Goal: Task Accomplishment & Management: Use online tool/utility

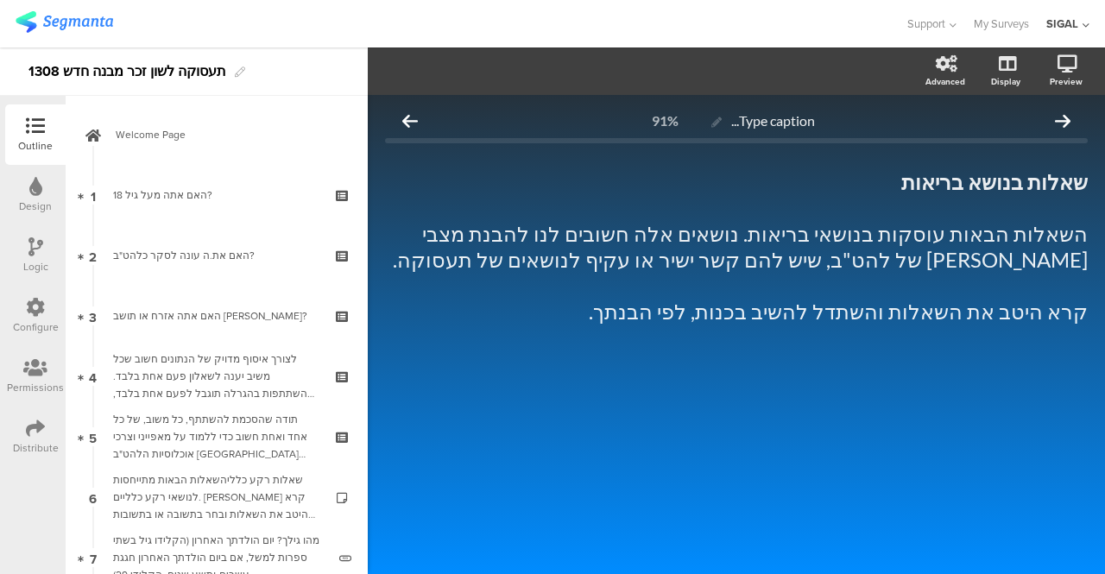
scroll to position [4514, 0]
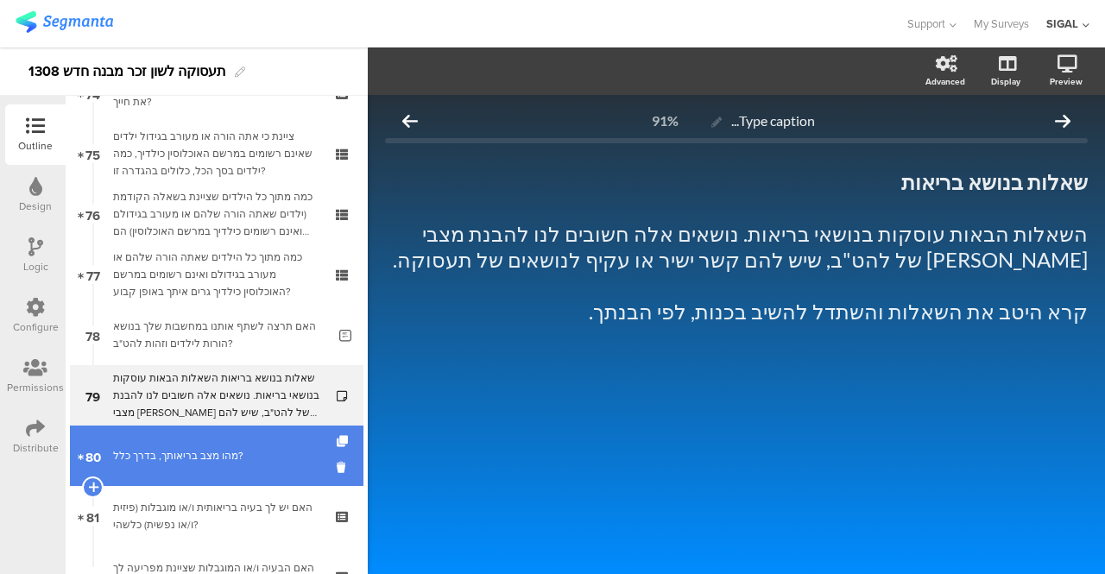
click at [237, 460] on div "מהו מצב בריאותך, בדרך כלל?" at bounding box center [216, 455] width 206 height 17
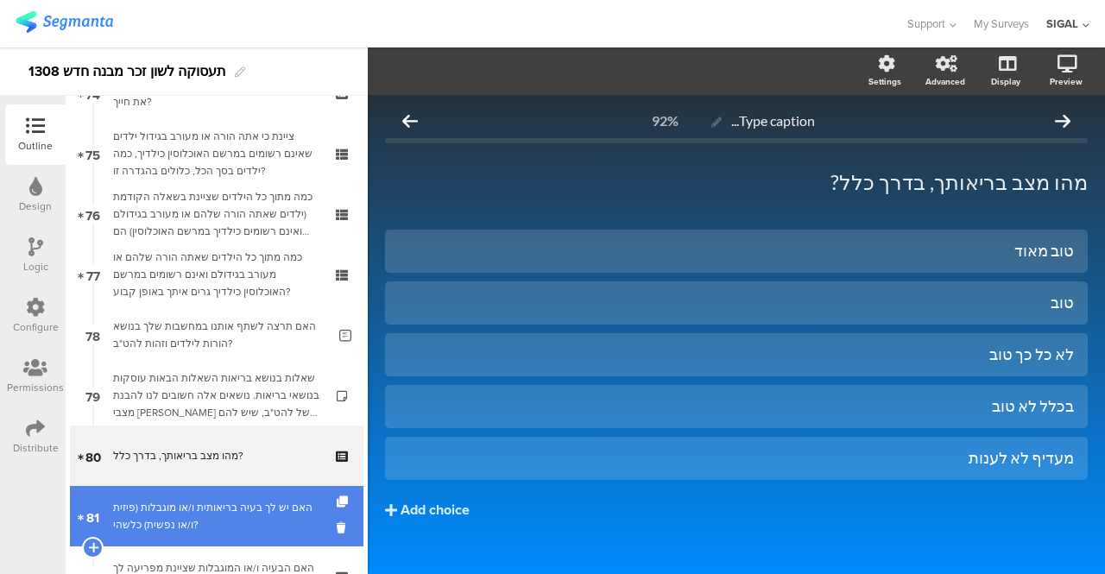
click at [201, 507] on div "האם יש לך בעיה בריאותית ו/או מוגבלות (פיזית ו/או נפשית) כלשהי?" at bounding box center [216, 516] width 206 height 35
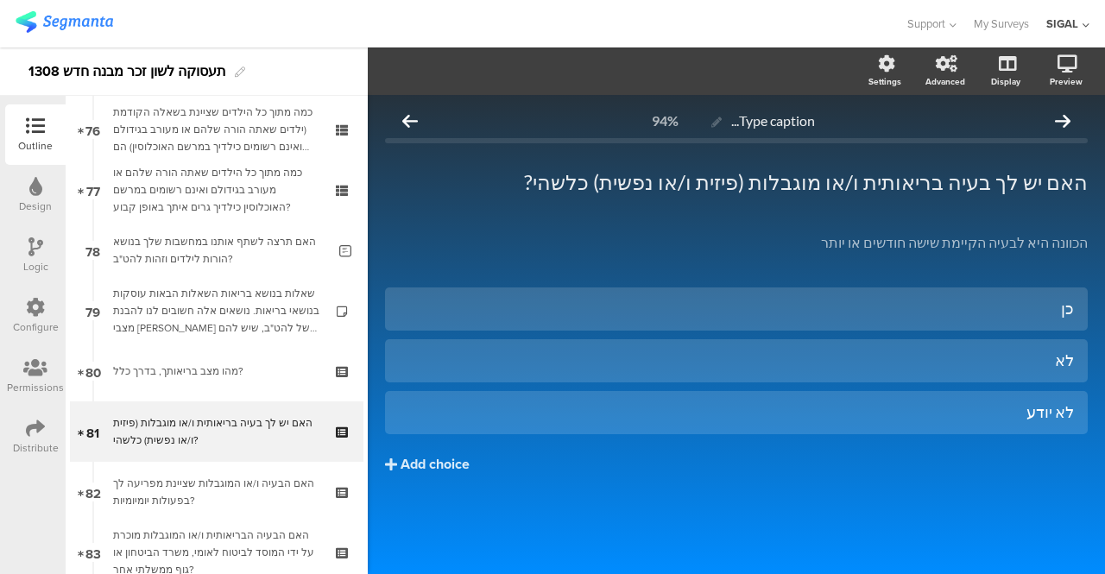
scroll to position [4680, 0]
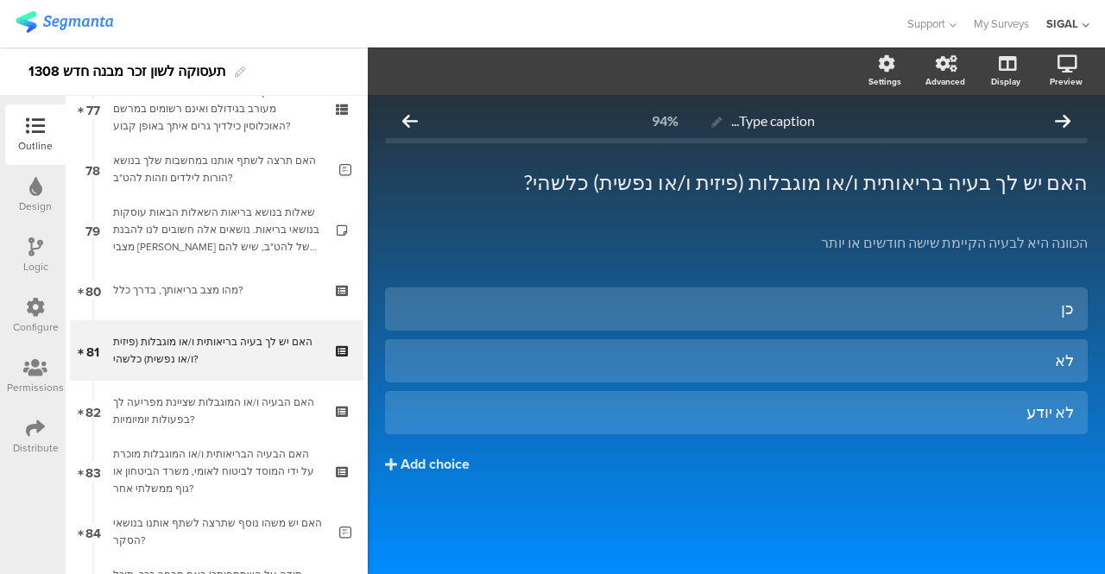
click at [39, 251] on icon at bounding box center [35, 246] width 15 height 19
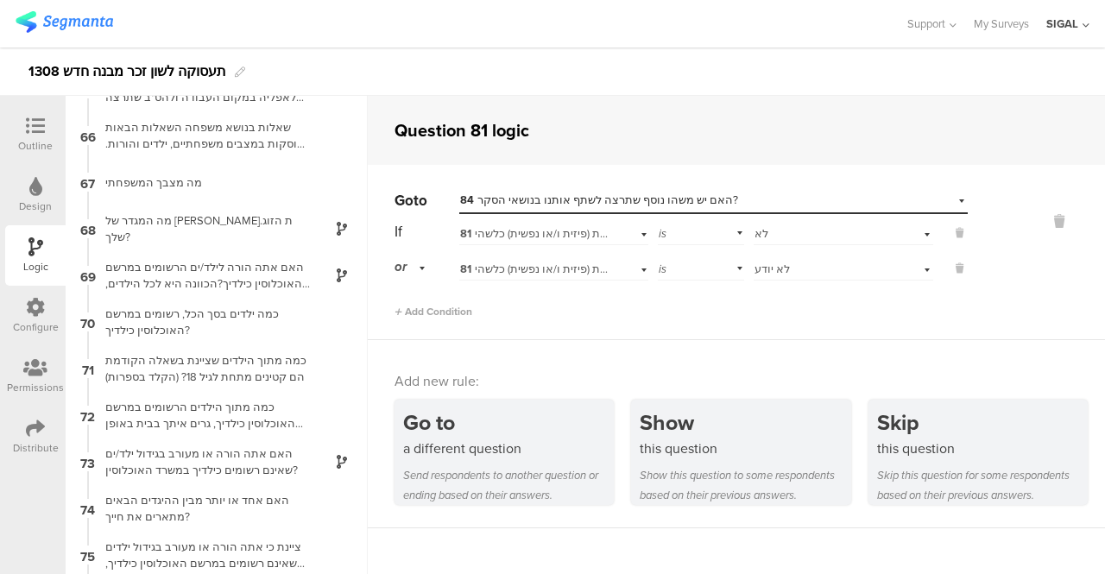
scroll to position [3515, 0]
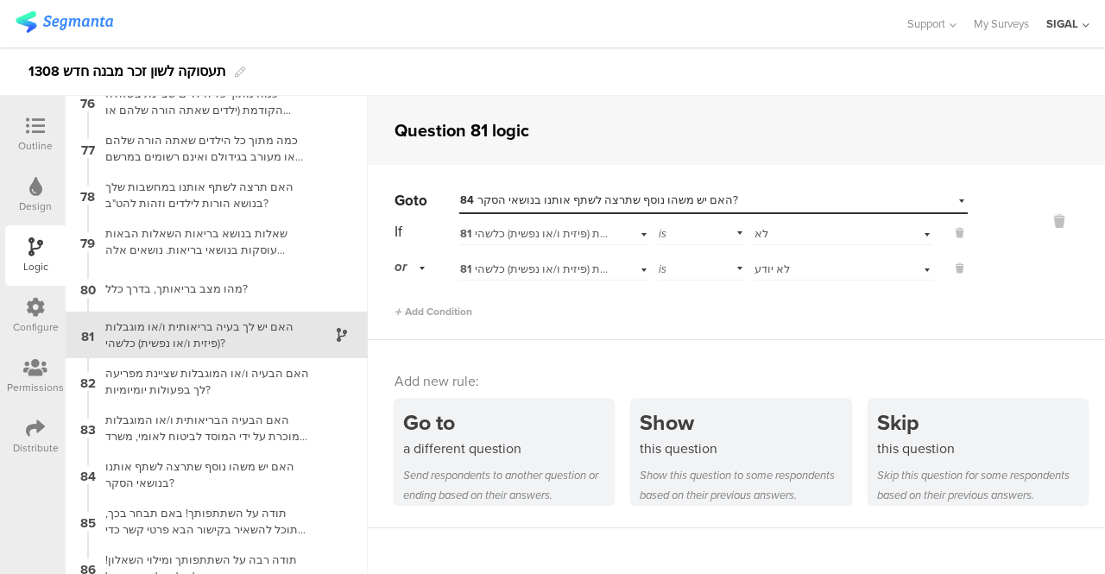
click at [31, 117] on icon at bounding box center [35, 126] width 19 height 19
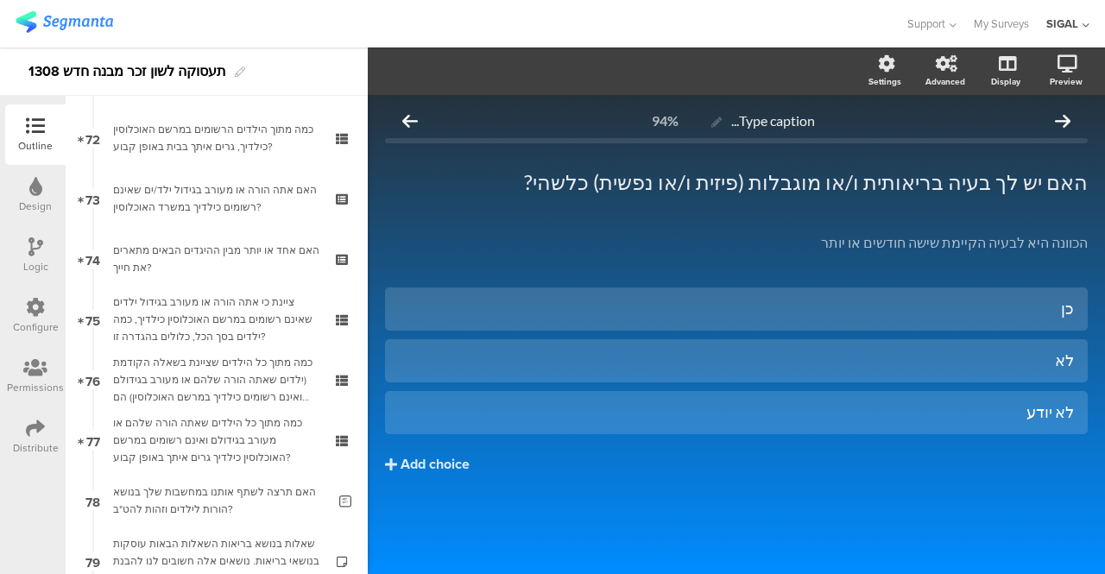
scroll to position [4696, 0]
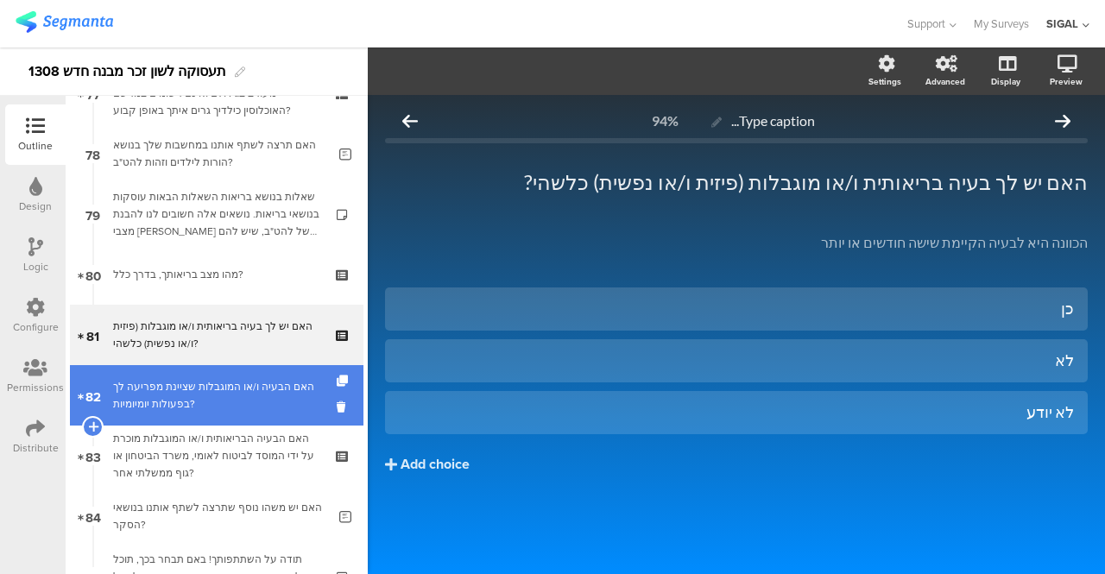
click at [173, 388] on div "האם הבעיה ו/או המוגבלות שציינת מפריעה לך בפעולות יומיומיות?" at bounding box center [216, 395] width 206 height 35
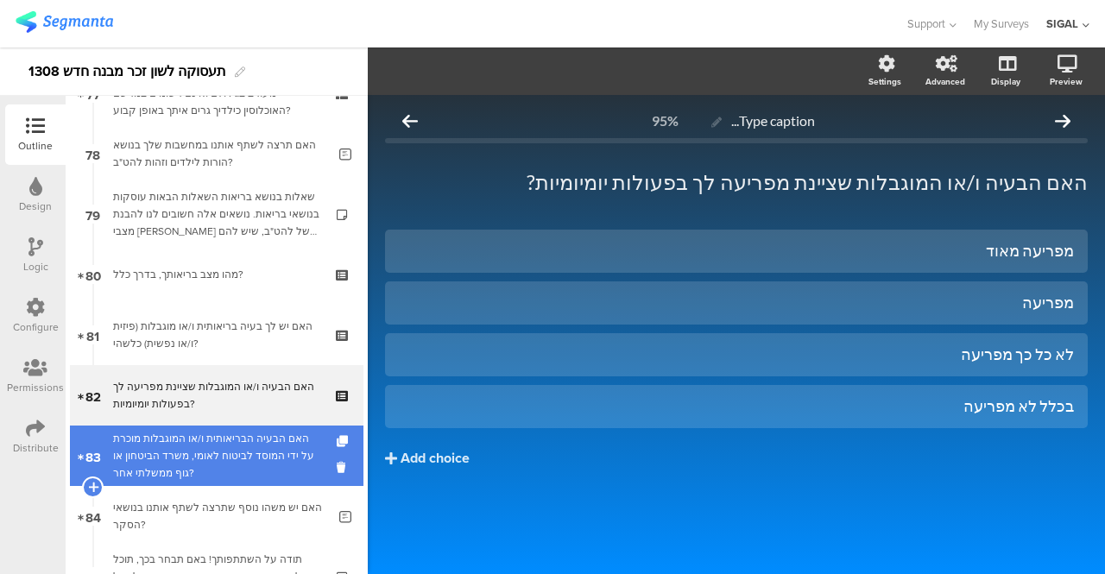
click at [152, 434] on div "האם הבעיה הבריאותית ו/או המוגבלות מוכרת על ידי המוסד לביטוח לאומי, משרד הביטחון…" at bounding box center [216, 456] width 206 height 52
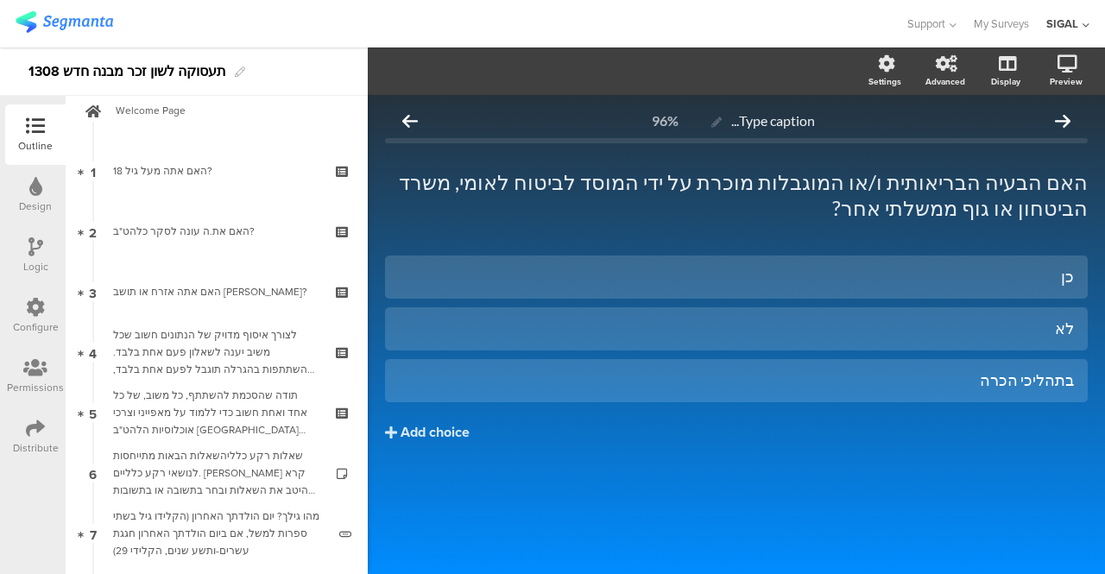
scroll to position [16, 0]
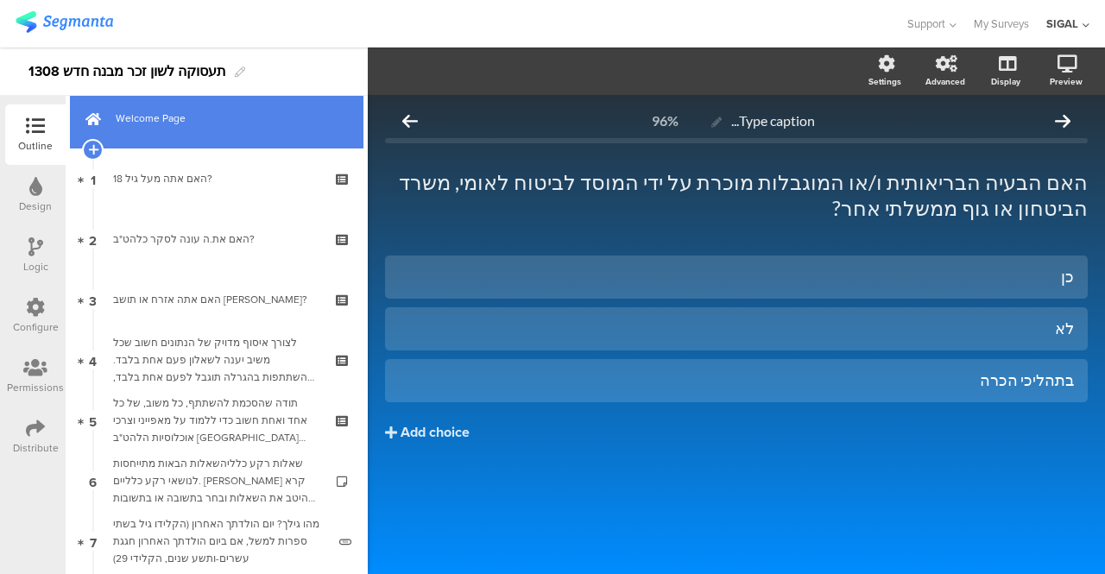
click at [226, 126] on span "Welcome Page" at bounding box center [226, 118] width 221 height 17
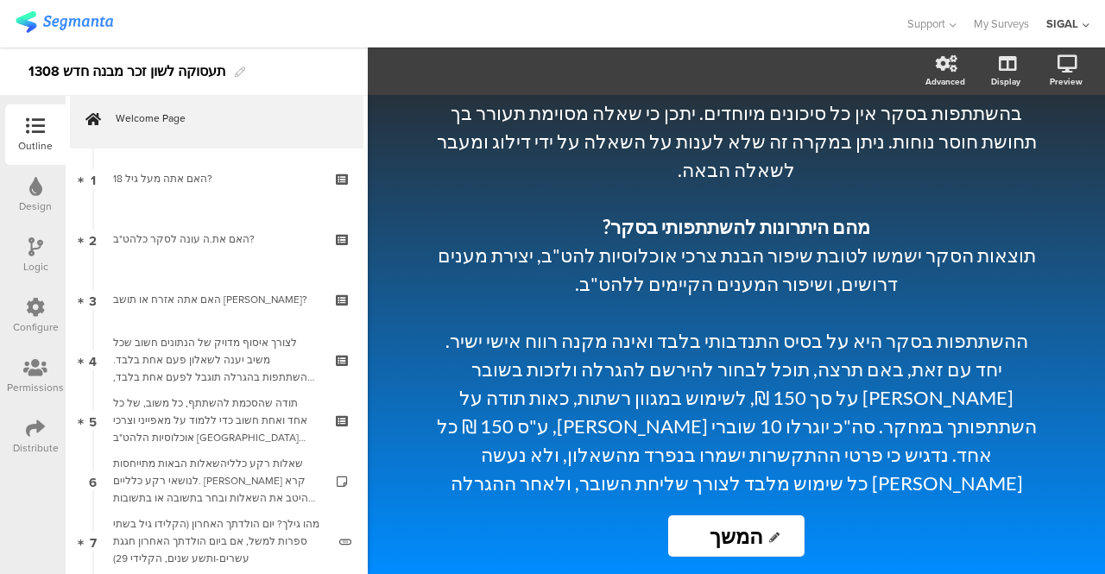
scroll to position [1375, 0]
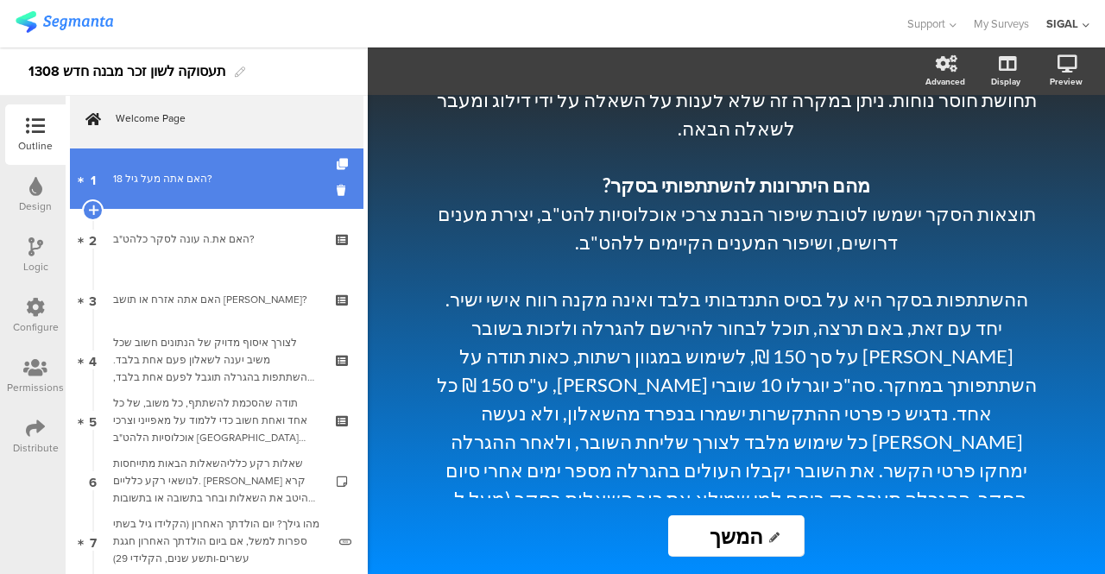
click at [206, 168] on link "1 האם אתה מעל גיל 18?" at bounding box center [217, 179] width 294 height 60
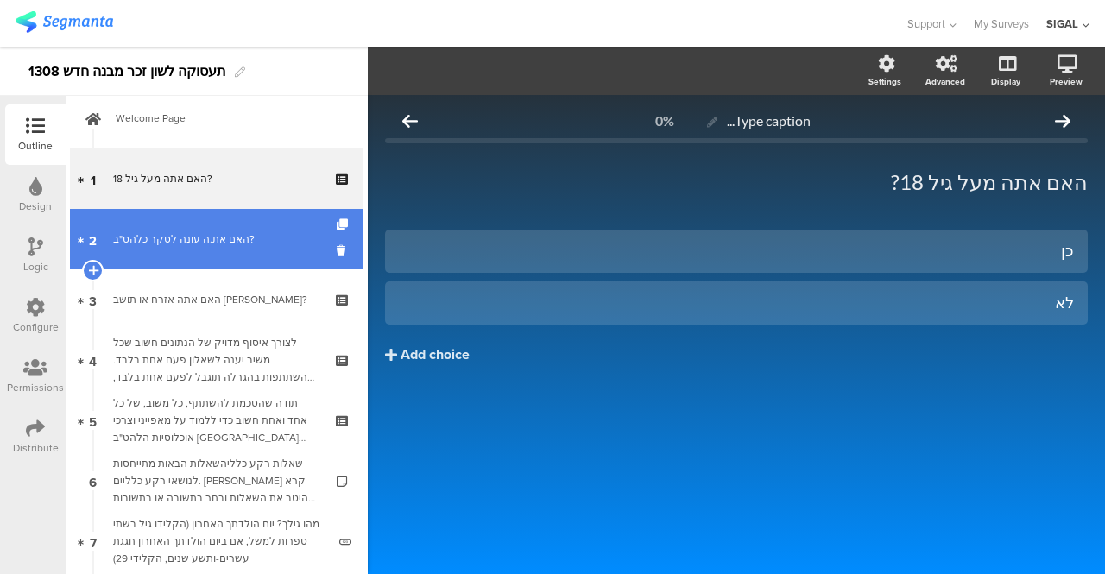
click at [193, 231] on div "האם את.ה עונה לסקר כלהט"ב?" at bounding box center [216, 239] width 206 height 17
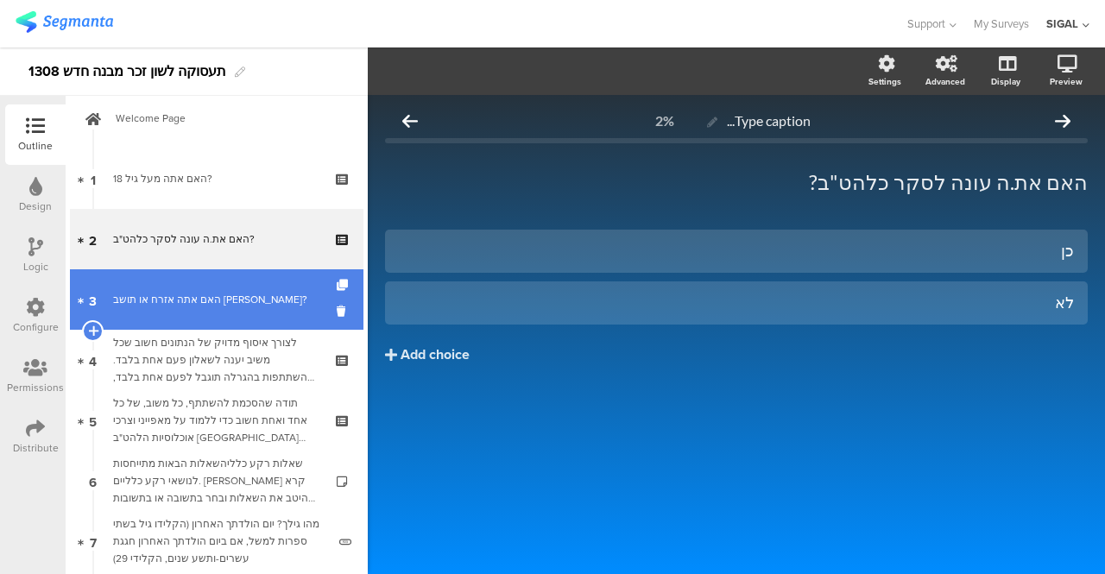
click at [185, 300] on div "האם אתה אזרח או תושב [PERSON_NAME]?" at bounding box center [216, 299] width 206 height 17
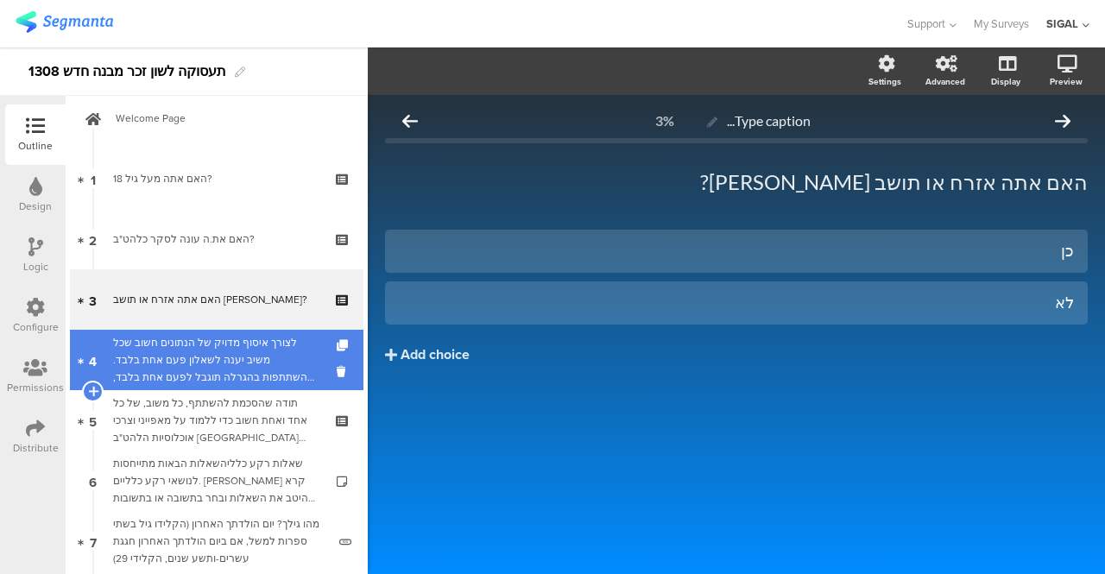
click at [176, 345] on div "לצורך איסוף מדויק של הנתונים חשוב שכל משיב יענה לשאלון פעם אחת בלבד. ההשתתפות ב…" at bounding box center [216, 360] width 206 height 52
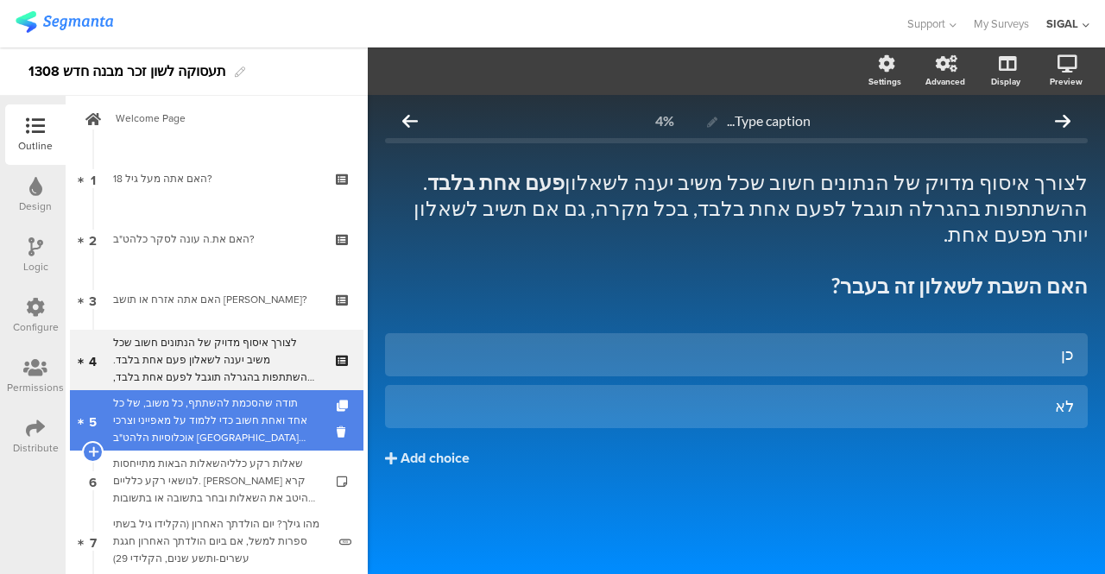
click at [202, 395] on div "תודה שהסכמת להשתתף, כל משוב, של כל אחד ואחת חשוב כדי ללמוד על מאפייני וצרכי אוכ…" at bounding box center [216, 421] width 206 height 52
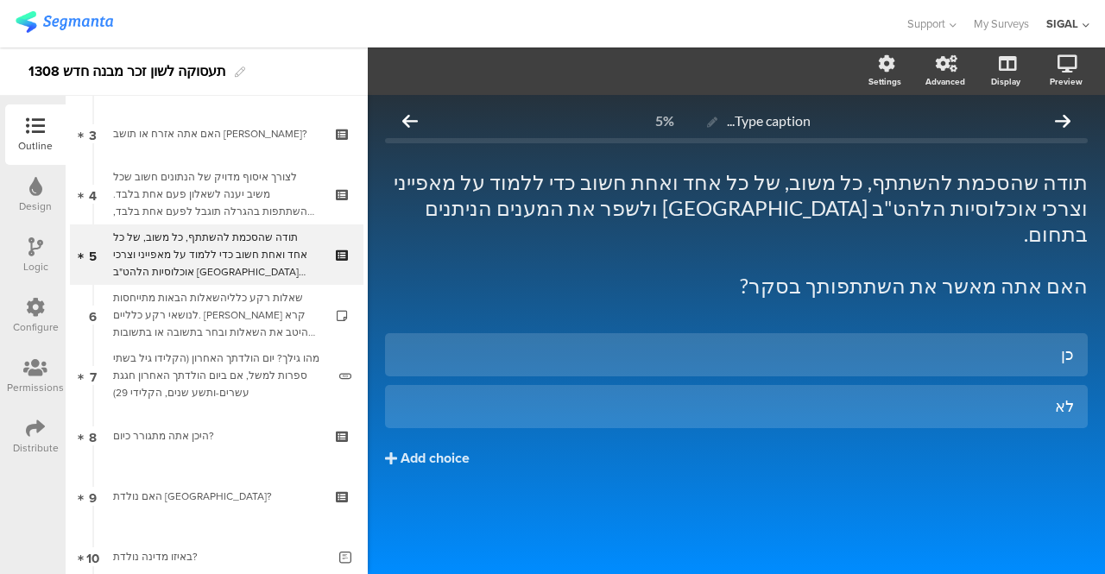
scroll to position [190, 0]
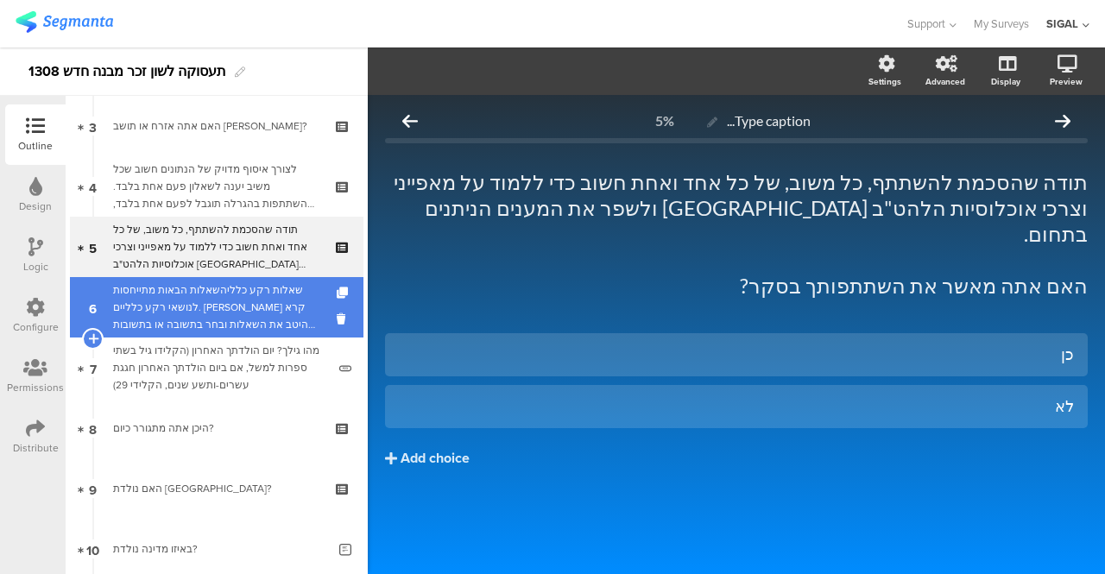
click at [261, 293] on div "שאלות רקע כלליהשאלות הבאות מתייחסות לנושאי רקע כלליים. [PERSON_NAME] קרא היטב א…" at bounding box center [216, 308] width 206 height 52
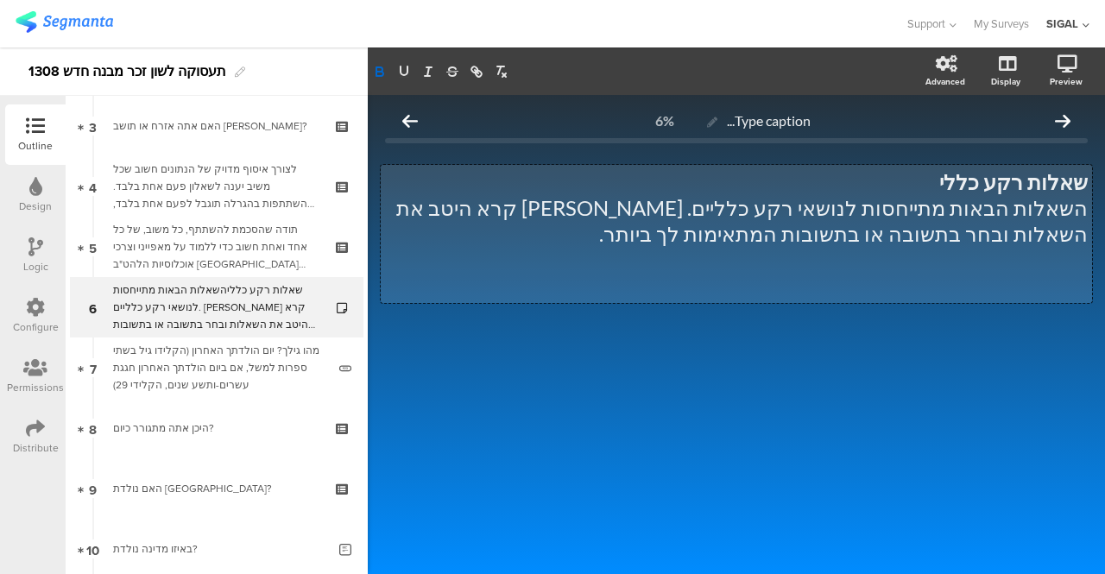
click at [967, 181] on div "שאלות רקע כללי השאלות הבאות מתייחסות לנושאי רקע כלליים. [PERSON_NAME] קרא היטב …" at bounding box center [737, 234] width 712 height 138
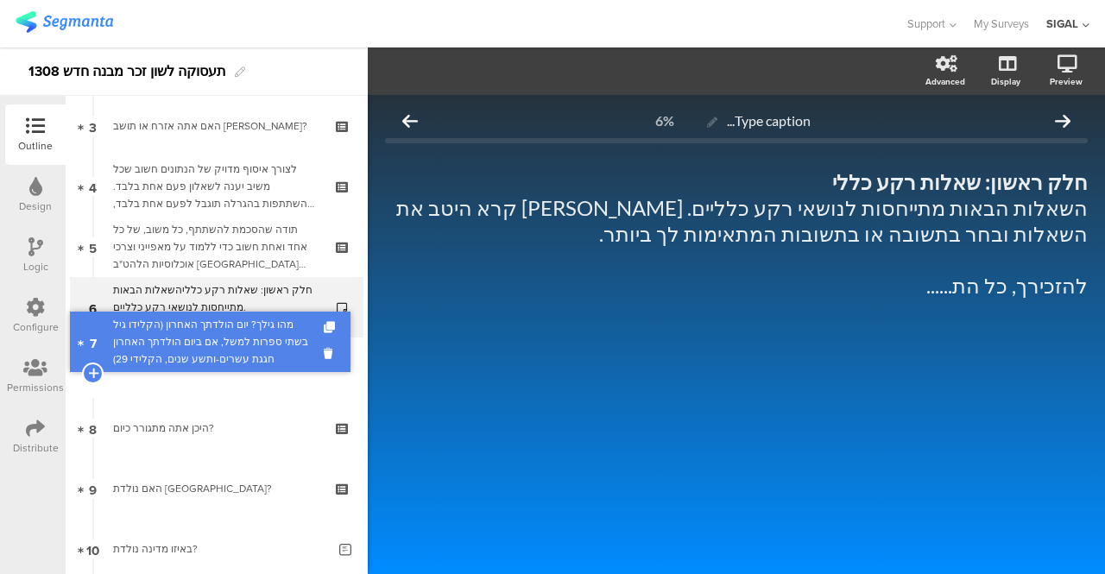
drag, startPoint x: 268, startPoint y: 385, endPoint x: 308, endPoint y: 376, distance: 41.5
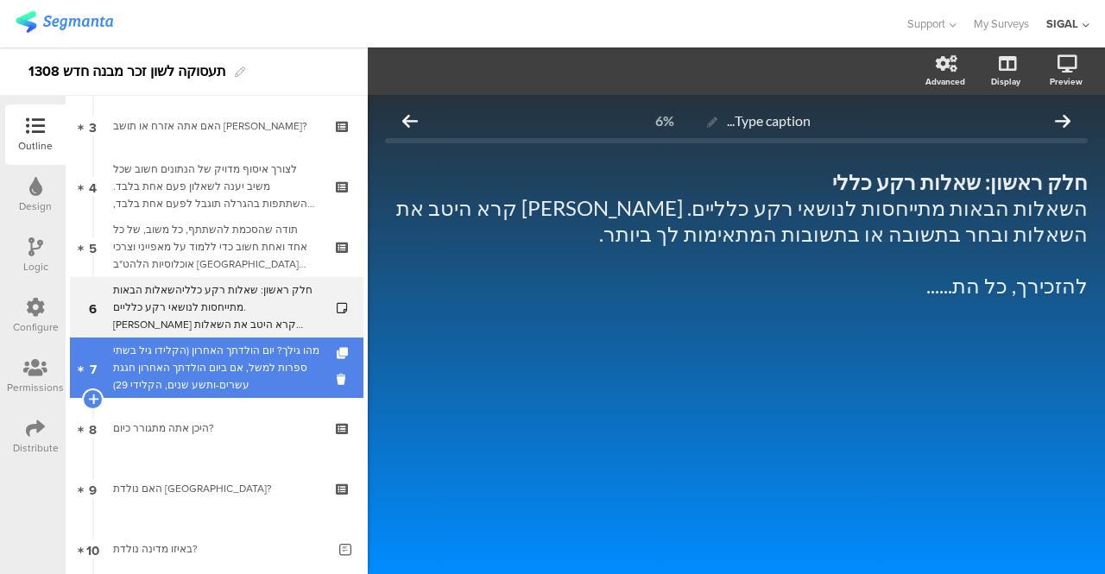
click at [181, 360] on div "מהו גילך? יום הולדתך האחרון (הקלידו גיל בשתי ספרות למשל, אם ביום הולדתך האחרון …" at bounding box center [219, 368] width 213 height 52
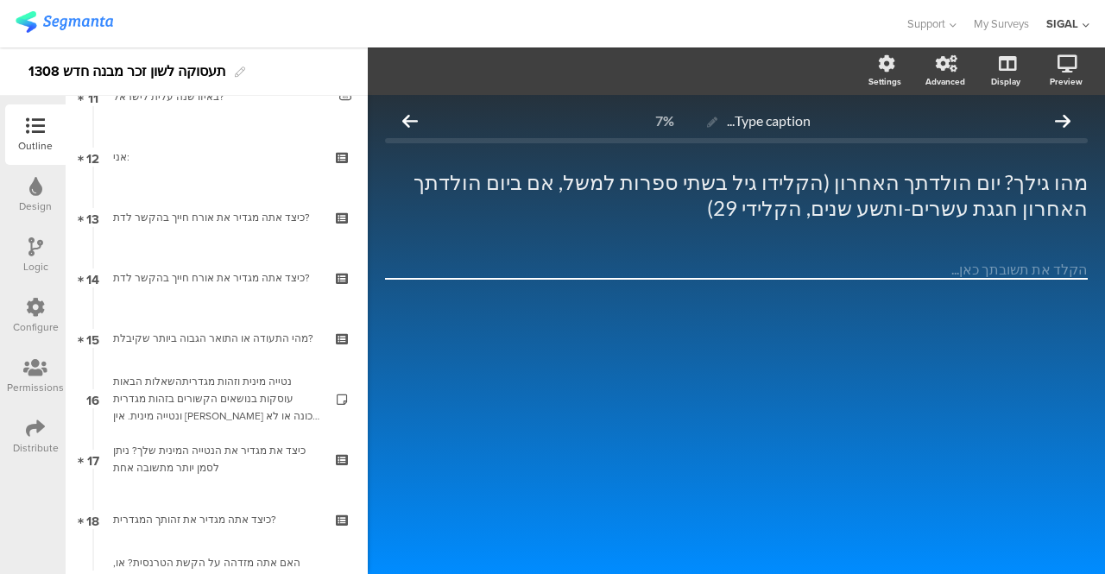
scroll to position [708, 0]
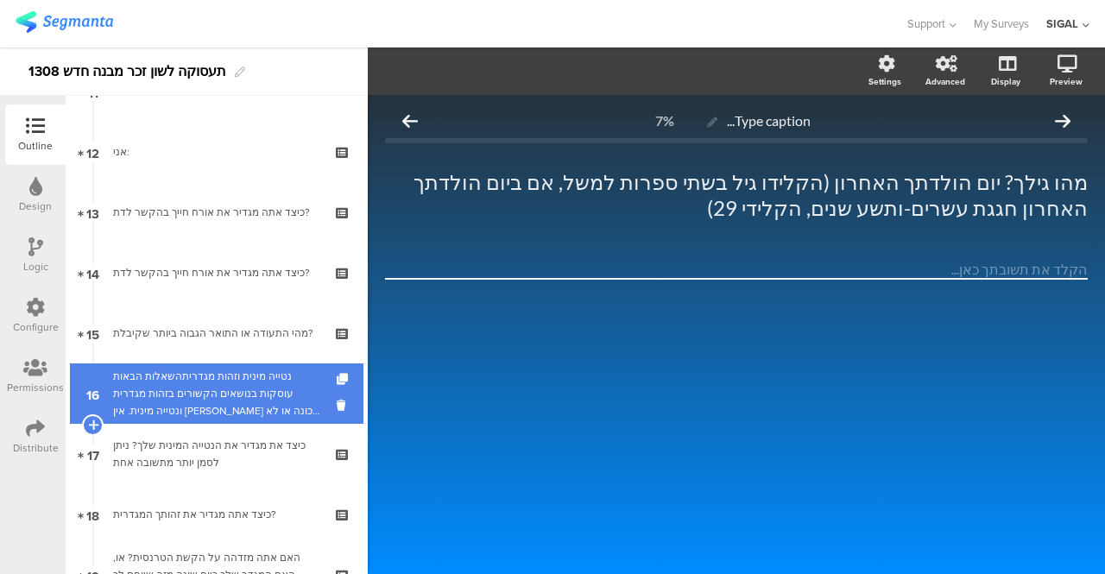
click at [189, 385] on div "נטייה מינית וזהות מגדריתהשאלות הבאות עוסקות בנושאים הקשורים בזהות מגדרית ונטייה…" at bounding box center [216, 394] width 206 height 52
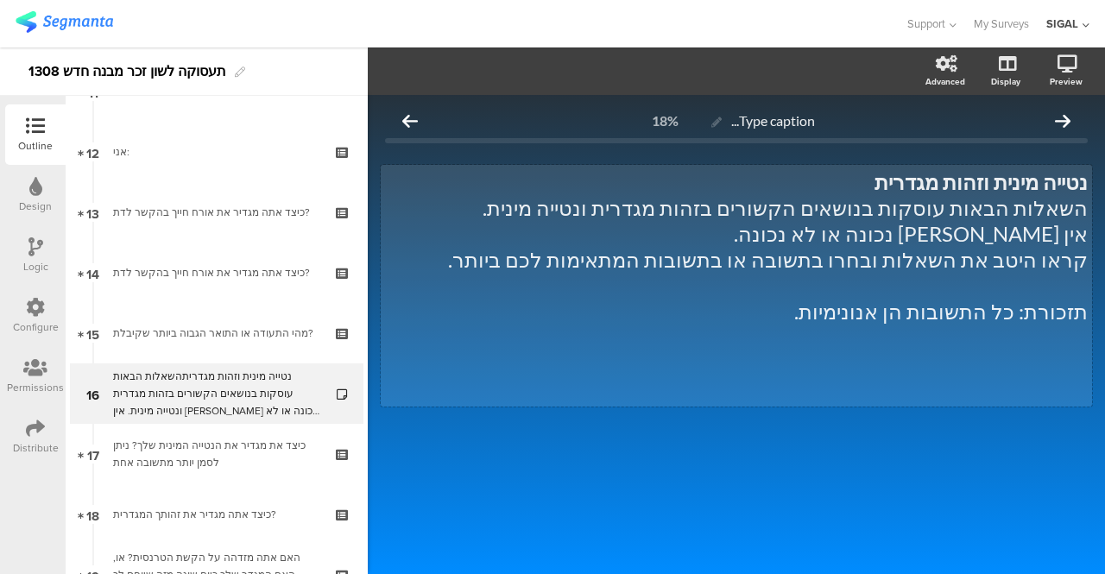
click at [831, 315] on div "נטייה מינית וזהות מגדרית השאלות הבאות עוסקות בנושאים הקשורים בזהות מגדרית ונטיי…" at bounding box center [737, 286] width 712 height 242
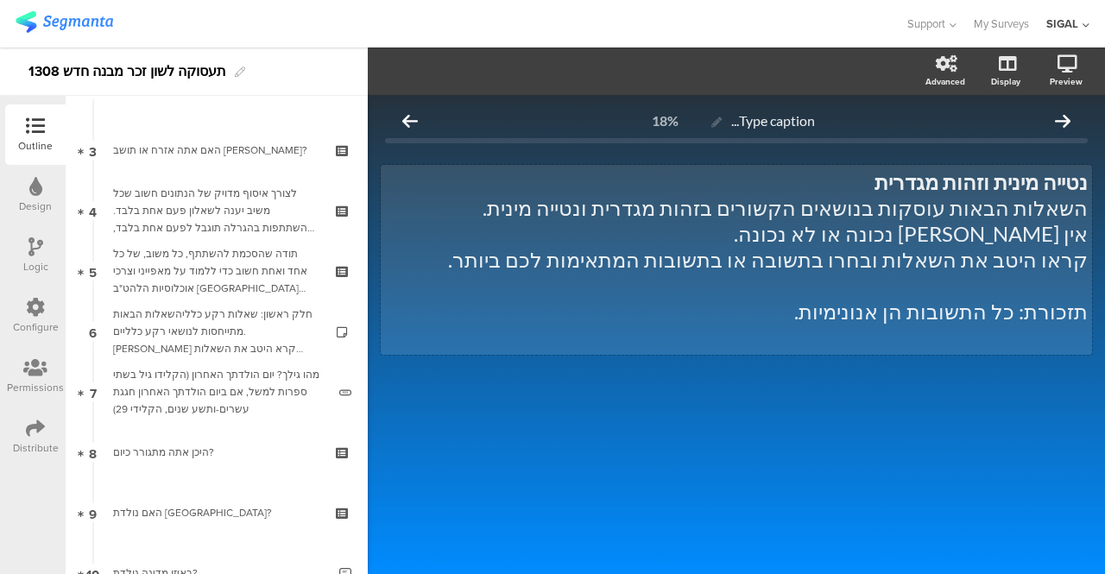
scroll to position [33, 0]
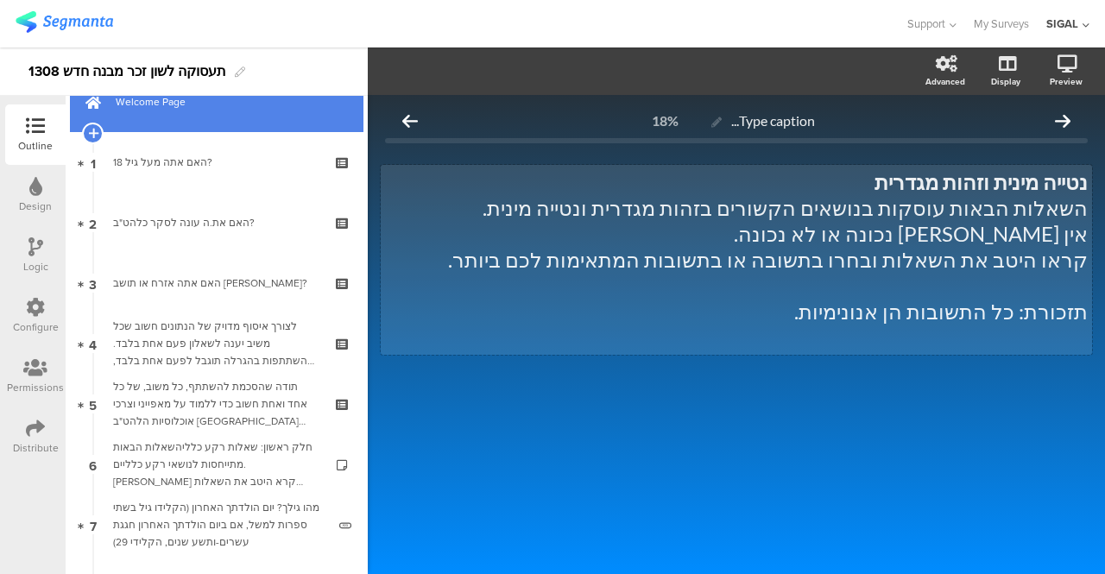
click at [160, 117] on link "Welcome Page" at bounding box center [217, 102] width 294 height 60
